Goal: Task Accomplishment & Management: Manage account settings

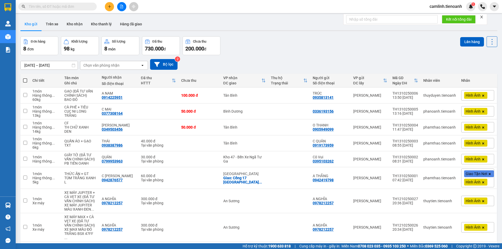
click at [90, 6] on input "text" at bounding box center [60, 7] width 62 height 6
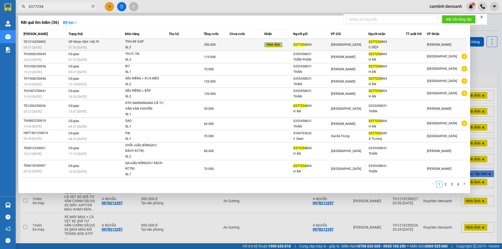
type input "0377254"
click at [307, 42] on div "0377254 804" at bounding box center [311, 44] width 37 height 5
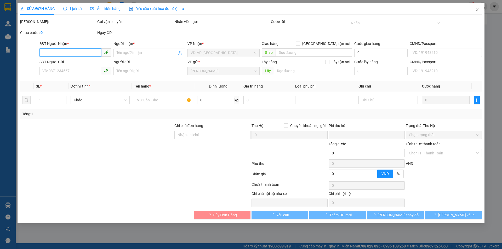
type input "0377254804"
type input "C ĐIỆP"
type input "0377254804"
type input "0"
type input "200.000"
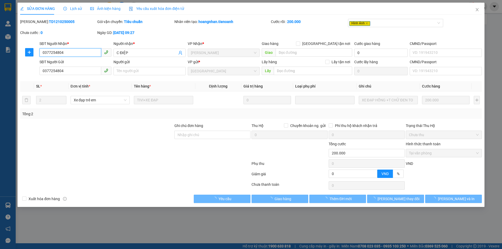
click at [69, 53] on input "0377254804" at bounding box center [70, 52] width 62 height 8
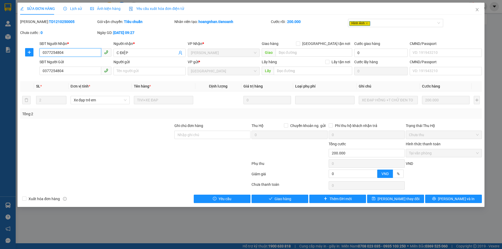
click at [69, 53] on input "0377254804" at bounding box center [70, 52] width 62 height 8
click at [113, 8] on span "Ảnh kiện hàng" at bounding box center [105, 9] width 30 height 4
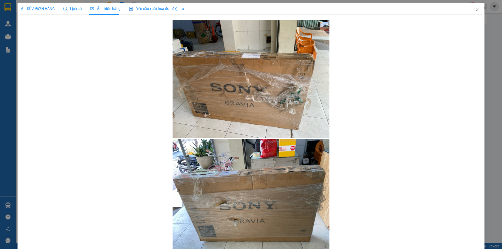
click at [49, 7] on span "SỬA ĐƠN HÀNG" at bounding box center [37, 9] width 35 height 4
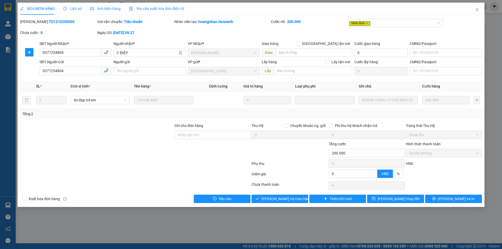
click at [109, 9] on span "Ảnh kiện hàng" at bounding box center [105, 9] width 30 height 4
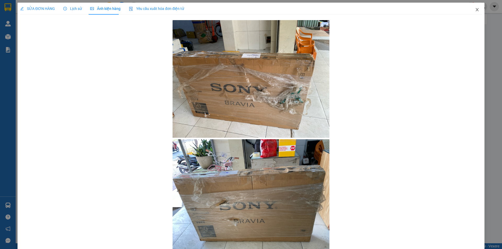
click at [476, 9] on icon "close" at bounding box center [477, 9] width 3 height 3
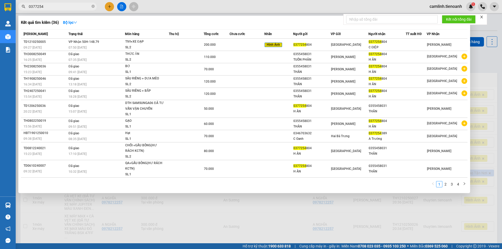
click at [56, 9] on input "0377254" at bounding box center [60, 7] width 62 height 6
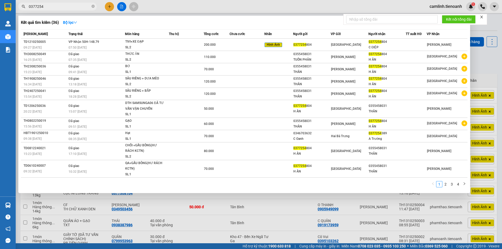
paste input "942469097"
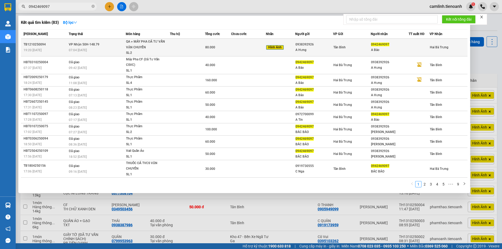
type input "0942469097"
click at [362, 48] on div "Tân Bình" at bounding box center [351, 47] width 37 height 6
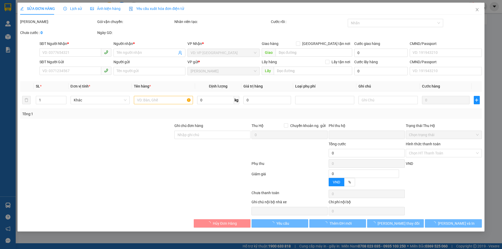
type input "0942469097"
type input "A Bảo"
type input "056062004989"
type input "0938392926"
type input "A Hưng"
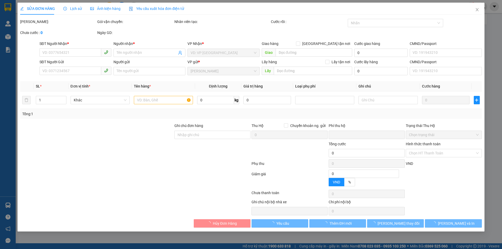
type input "0"
type input "80.000"
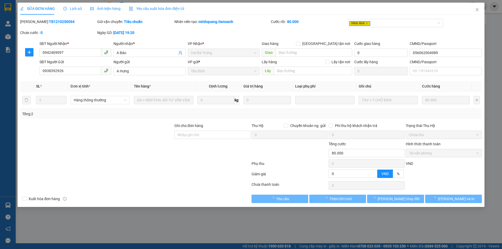
click at [76, 8] on span "Lịch sử" at bounding box center [72, 9] width 19 height 4
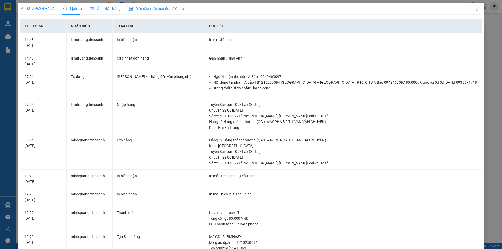
click at [98, 11] on div "Ảnh kiện hàng" at bounding box center [105, 9] width 30 height 6
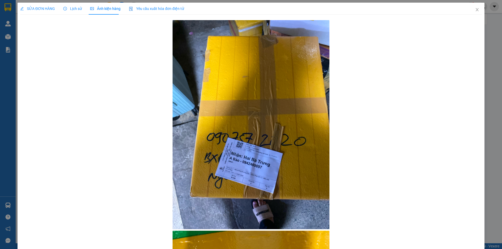
click at [48, 14] on div "SỬA ĐƠN HÀNG" at bounding box center [37, 9] width 35 height 12
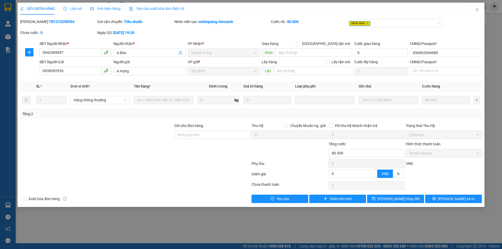
click at [77, 8] on span "Lịch sử" at bounding box center [72, 9] width 19 height 4
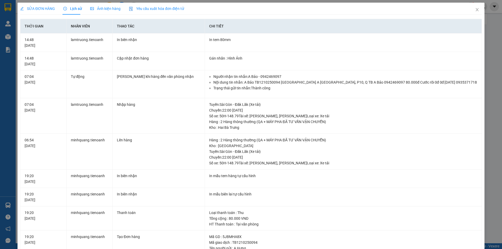
click at [44, 5] on div "SỬA ĐƠN HÀNG" at bounding box center [37, 9] width 35 height 12
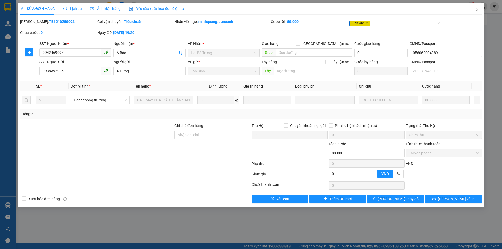
click at [98, 10] on span "Ảnh kiện hàng" at bounding box center [105, 9] width 30 height 4
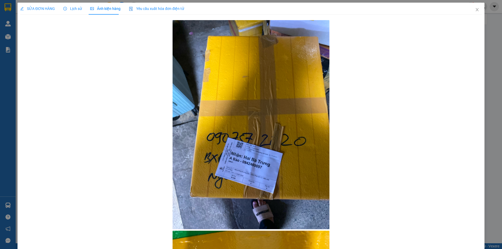
click at [73, 8] on span "Lịch sử" at bounding box center [72, 9] width 19 height 4
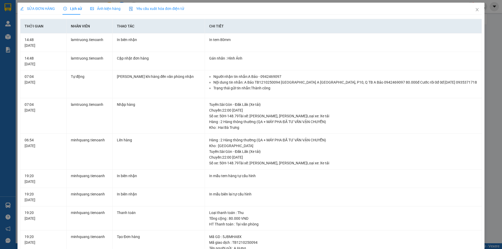
click at [36, 9] on span "SỬA ĐƠN HÀNG" at bounding box center [37, 9] width 35 height 4
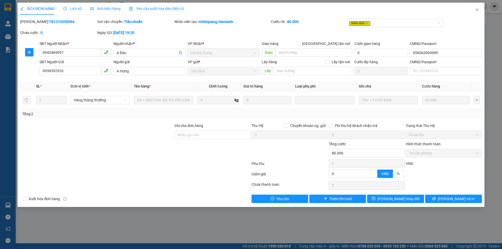
click at [170, 159] on div at bounding box center [97, 150] width 154 height 18
click at [151, 156] on div at bounding box center [97, 150] width 154 height 18
click at [126, 151] on div at bounding box center [97, 150] width 154 height 18
click at [106, 10] on span "Ảnh kiện hàng" at bounding box center [105, 9] width 30 height 4
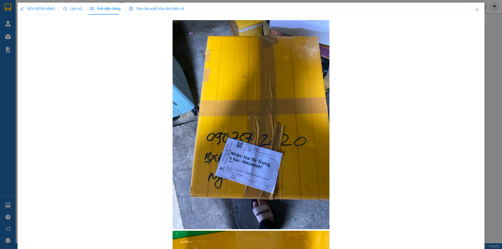
click at [38, 11] on div "SỬA ĐƠN HÀNG" at bounding box center [37, 9] width 35 height 6
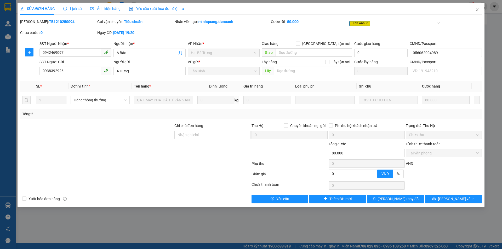
click at [153, 43] on div "Người nhận *" at bounding box center [149, 44] width 72 height 6
click at [153, 50] on input "A Bảo" at bounding box center [147, 53] width 60 height 6
click at [152, 37] on div "Ngày GD: 12-10-2025 lúc 19:20" at bounding box center [135, 35] width 77 height 11
click at [230, 35] on div "Mã ĐH: TB1210250094 Gói vận chuyển: Tiêu chuẩn Nhân viên tạo: minhquang.tienoan…" at bounding box center [251, 30] width 463 height 22
click at [475, 8] on icon "close" at bounding box center [477, 10] width 4 height 4
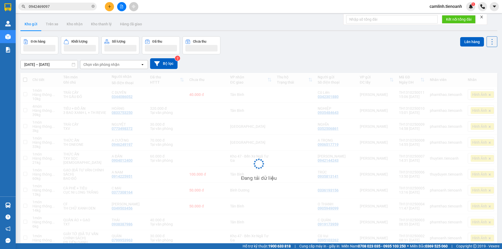
click at [57, 10] on span "0942469097" at bounding box center [57, 7] width 78 height 8
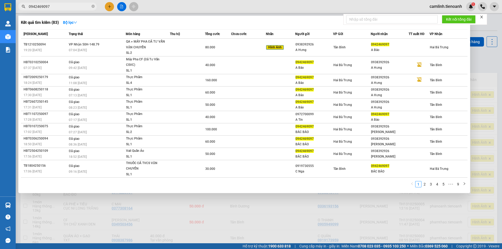
click at [58, 7] on input "0942469097" at bounding box center [60, 7] width 62 height 6
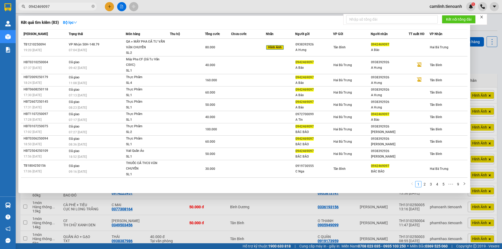
click at [58, 7] on input "0942469097" at bounding box center [60, 7] width 62 height 6
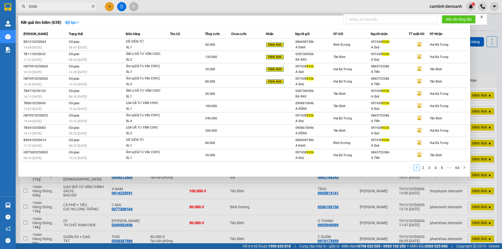
type input "9336"
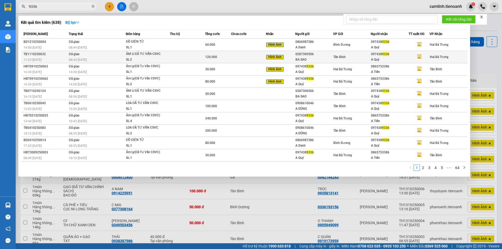
click at [156, 55] on div "ÂM LI ĐÃ TƯ VẤN CSVC" at bounding box center [145, 54] width 39 height 6
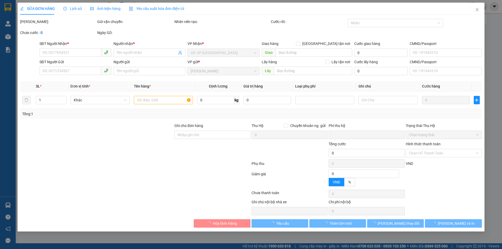
type input "0974389336"
type input "A Quý"
type input "0287300506"
type input "BA SAO"
type input "mã hóa đơn: DEH8CRV1XMX3"
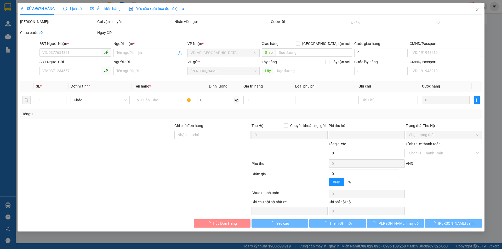
type input "0"
type input "120.000"
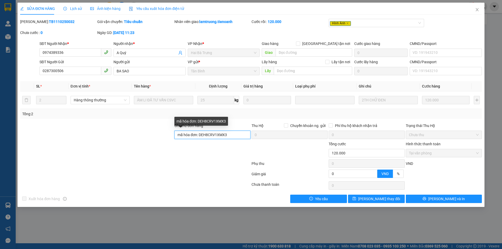
drag, startPoint x: 231, startPoint y: 135, endPoint x: 199, endPoint y: 137, distance: 31.7
click at [199, 137] on input "mã hóa đơn: DEH8CRV1XMX3" at bounding box center [212, 135] width 76 height 8
drag, startPoint x: 61, startPoint y: 20, endPoint x: 34, endPoint y: 26, distance: 28.1
click at [34, 26] on div "Mã ĐH: TB1110250032" at bounding box center [58, 24] width 77 height 11
copy b "TB1110250032"
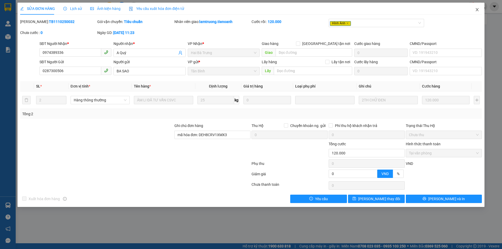
click at [477, 8] on icon "close" at bounding box center [477, 10] width 4 height 4
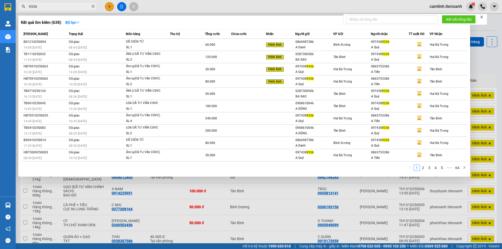
click at [65, 7] on input "9336" at bounding box center [60, 7] width 62 height 6
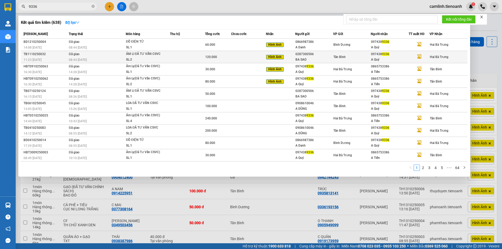
click at [93, 55] on td "Đã giao 08:44 - 13/10" at bounding box center [96, 57] width 58 height 12
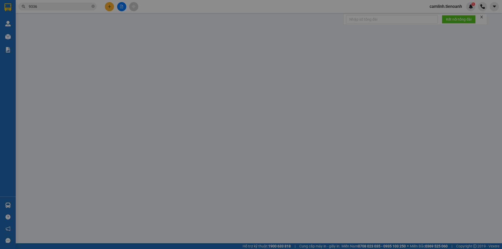
type input "0974389336"
type input "A Quý"
type input "0287300506"
type input "BA SAO"
type input "mã hóa đơn: DEH8CRV1XMX3"
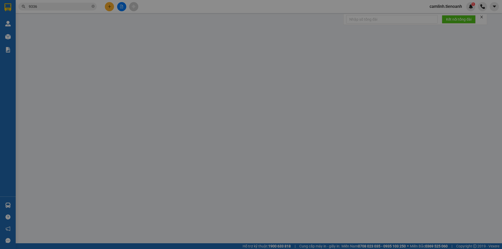
type input "0"
type input "120.000"
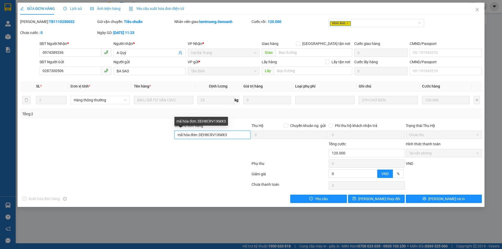
drag, startPoint x: 199, startPoint y: 135, endPoint x: 228, endPoint y: 135, distance: 29.3
click at [228, 135] on input "mã hóa đơn: DEH8CRV1XMX3" at bounding box center [212, 135] width 76 height 8
drag, startPoint x: 476, startPoint y: 11, endPoint x: 407, endPoint y: 0, distance: 69.6
click at [476, 11] on icon "close" at bounding box center [477, 10] width 4 height 4
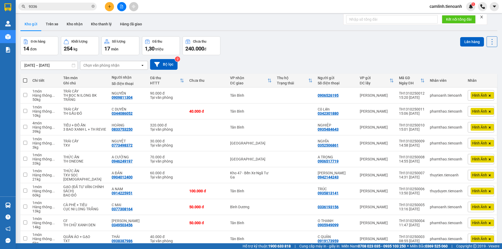
click at [66, 5] on input "9336" at bounding box center [60, 7] width 62 height 6
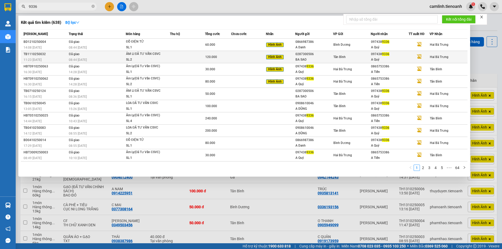
click at [208, 61] on td "120.000" at bounding box center [218, 57] width 26 height 12
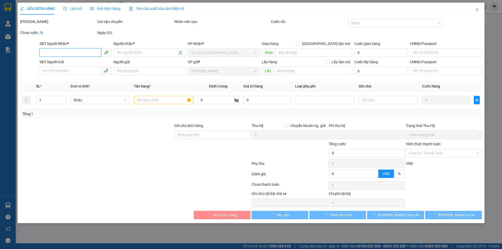
type input "0974389336"
type input "A Quý"
type input "0287300506"
type input "BA SAO"
type input "mã hóa đơn: DEH8CRV1XMX3"
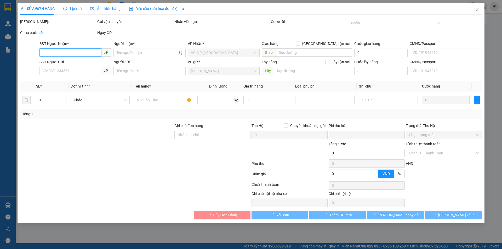
type input "0"
type input "120.000"
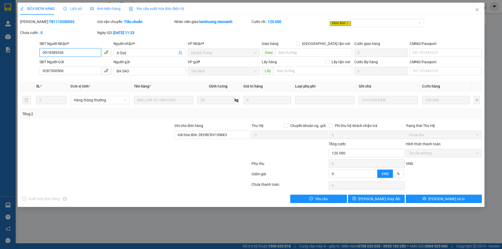
click at [66, 53] on input "0974389336" at bounding box center [70, 52] width 62 height 8
drag, startPoint x: 59, startPoint y: 21, endPoint x: 33, endPoint y: 24, distance: 26.3
click at [33, 24] on div "Mã ĐH: TB1110250032" at bounding box center [58, 22] width 76 height 6
click at [49, 24] on b "TB1110250032" at bounding box center [62, 22] width 26 height 4
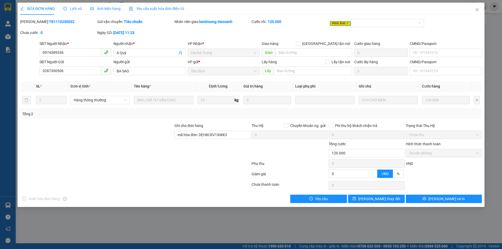
drag, startPoint x: 34, startPoint y: 23, endPoint x: 64, endPoint y: 21, distance: 30.2
click at [64, 21] on div "Mã ĐH: TB1110250032" at bounding box center [58, 22] width 76 height 6
copy b "TB1110250032"
click at [478, 11] on icon "close" at bounding box center [477, 10] width 4 height 4
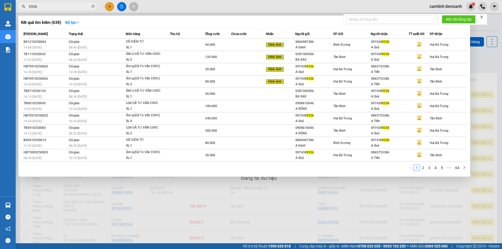
click at [71, 7] on input "9336" at bounding box center [60, 7] width 62 height 6
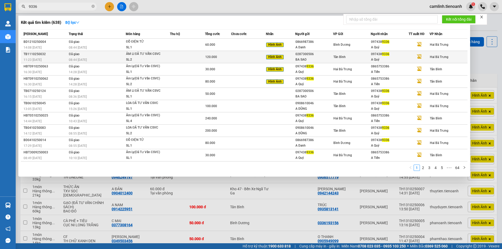
click at [224, 59] on div "120.000" at bounding box center [218, 57] width 26 height 6
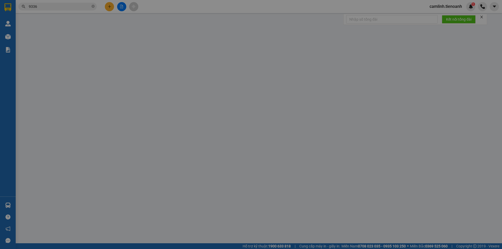
type input "0974389336"
type input "A Quý"
type input "0287300506"
type input "BA SAO"
type input "mã hóa đơn: E4HPCZR77XEZ"
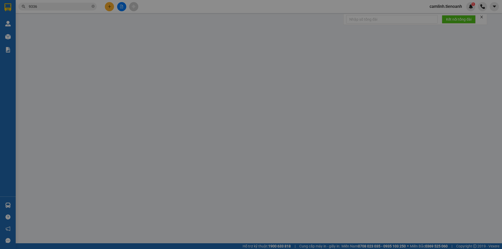
type input "0"
type input "120.000"
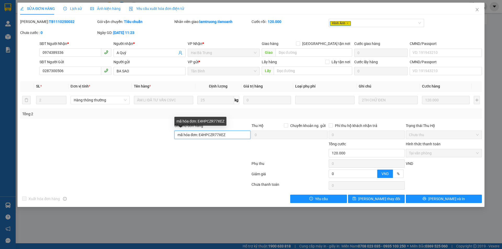
drag, startPoint x: 199, startPoint y: 137, endPoint x: 229, endPoint y: 136, distance: 30.6
click at [229, 136] on input "mã hóa đơn: E4HPCZR77XEZ" at bounding box center [212, 135] width 76 height 8
click at [477, 8] on icon "close" at bounding box center [477, 10] width 4 height 4
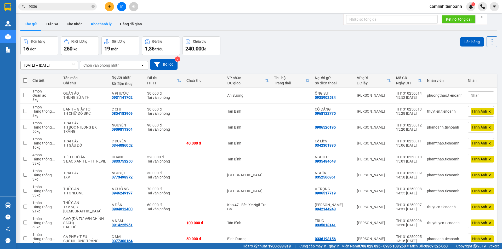
click at [99, 26] on button "Kho thanh lý" at bounding box center [101, 24] width 29 height 13
type input "06/10/2025 – 13/10/2025"
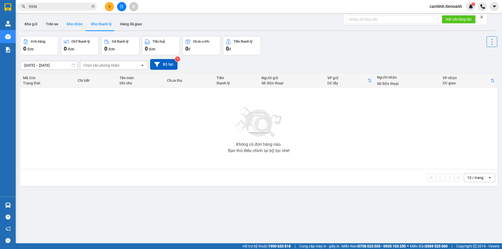
click at [66, 24] on button "Kho nhận" at bounding box center [74, 24] width 24 height 13
